Goal: Learn about a topic

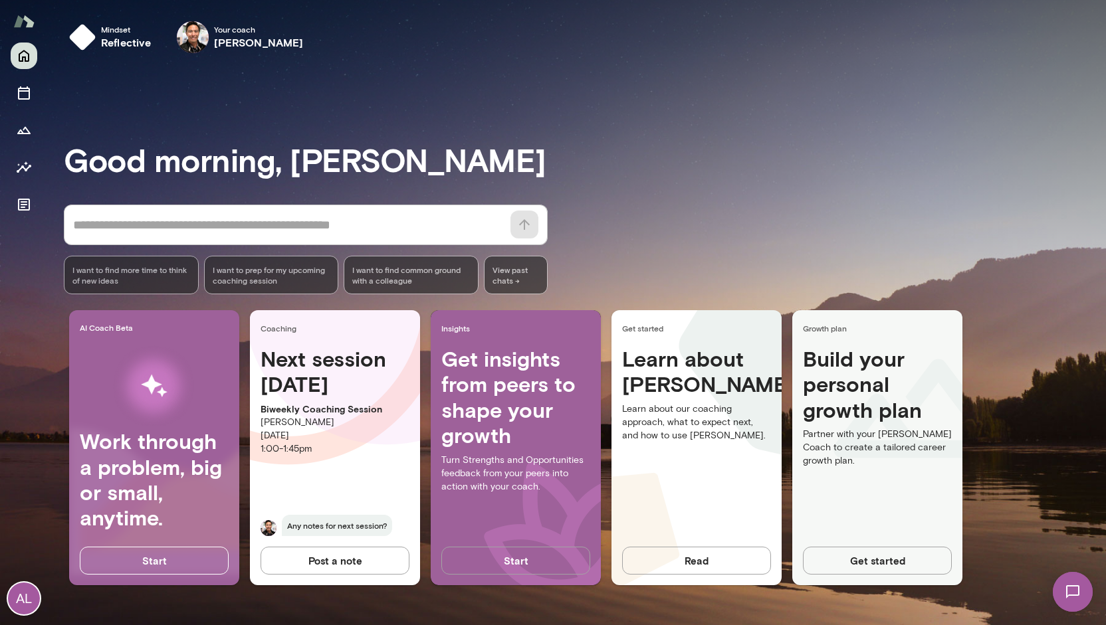
click at [501, 564] on button "Start" at bounding box center [515, 561] width 149 height 28
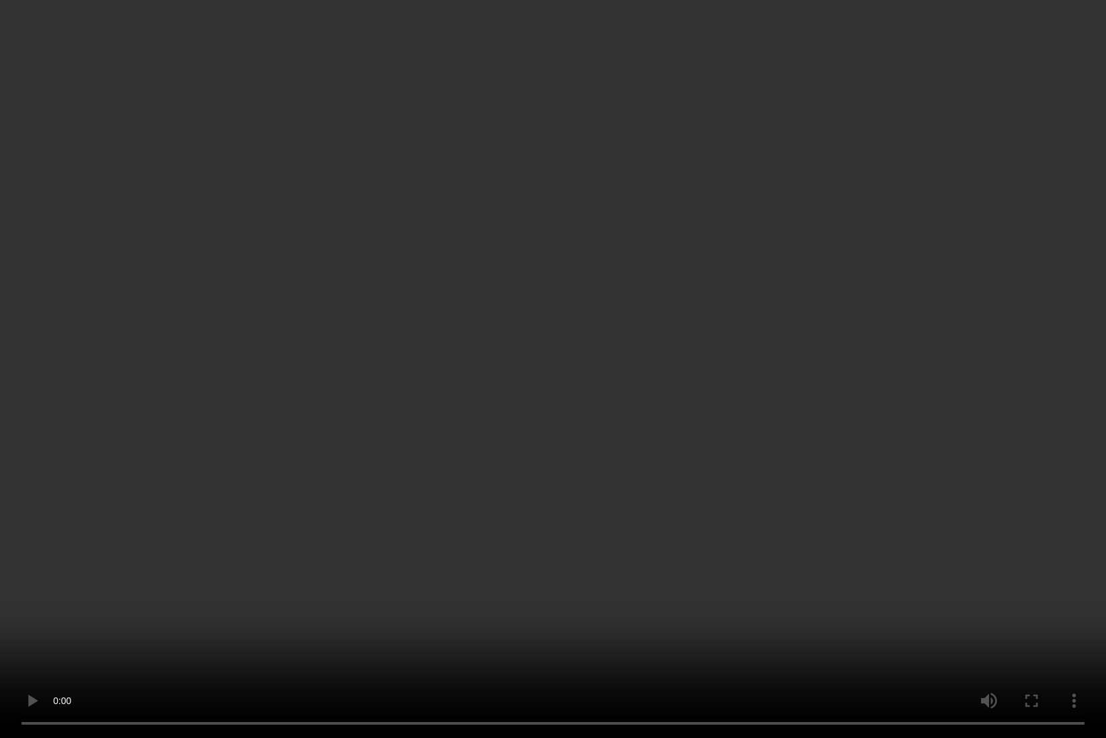
drag, startPoint x: 836, startPoint y: 5, endPoint x: 752, endPoint y: 166, distance: 181.3
click at [752, 166] on video at bounding box center [553, 369] width 1106 height 738
